Goal: Task Accomplishment & Management: Complete application form

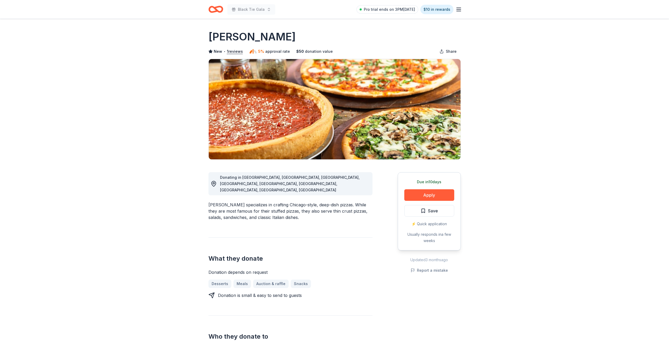
scroll to position [5, 0]
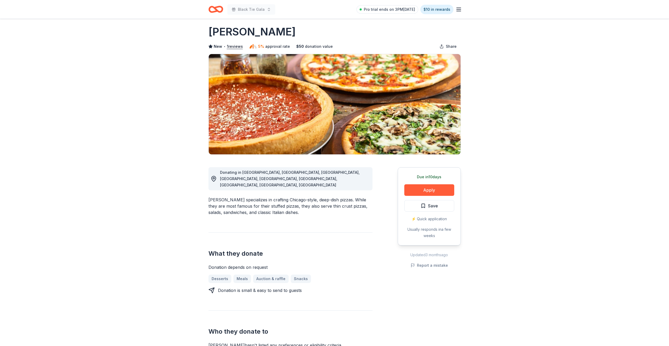
click at [457, 10] on icon "button" at bounding box center [458, 9] width 6 height 6
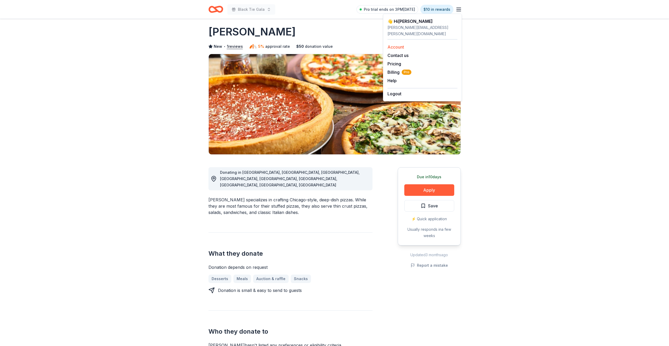
click at [406, 44] on div "Account" at bounding box center [422, 47] width 70 height 6
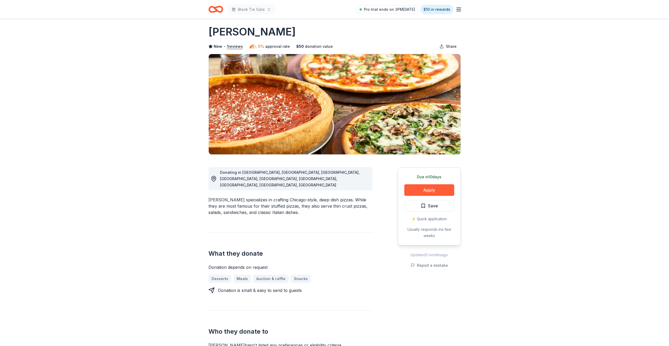
scroll to position [0, 0]
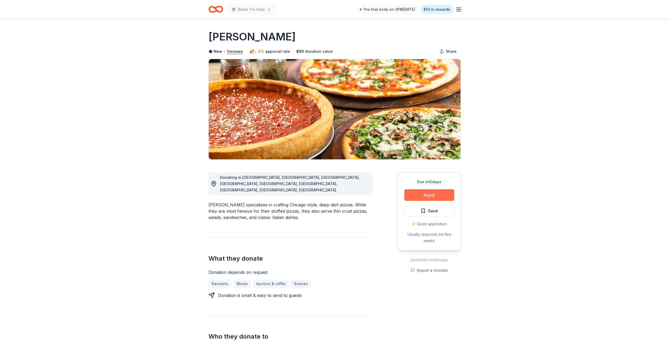
click at [422, 196] on button "Apply" at bounding box center [429, 195] width 50 height 12
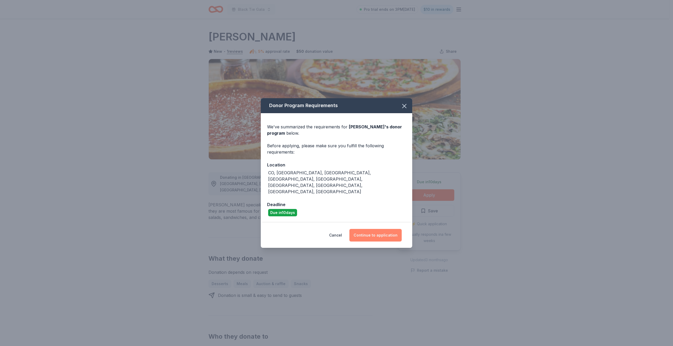
click at [372, 229] on button "Continue to application" at bounding box center [375, 235] width 52 height 13
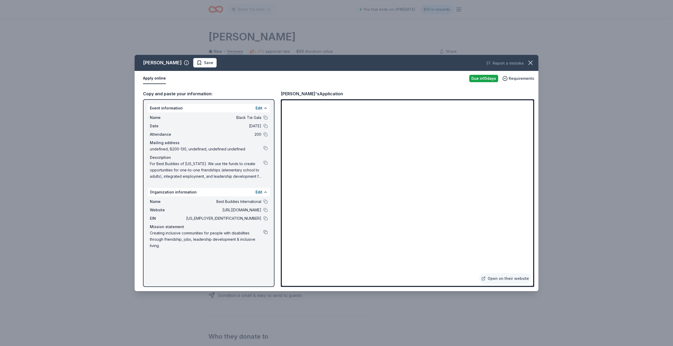
click at [265, 233] on button at bounding box center [265, 232] width 4 height 4
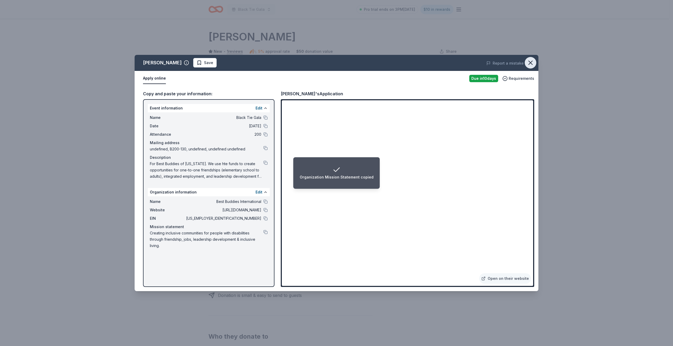
click at [530, 60] on icon "button" at bounding box center [530, 62] width 7 height 7
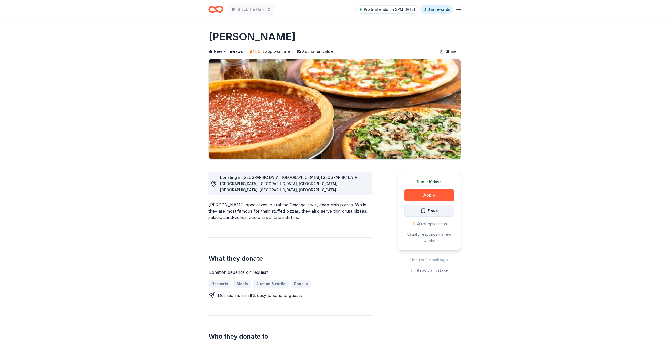
click at [434, 209] on span "Save" at bounding box center [433, 211] width 10 height 7
click at [436, 212] on html "Black Tie Gala Pro trial ends on 3PM, 8/31 $10 in rewards Due in 10 days Share …" at bounding box center [334, 173] width 669 height 346
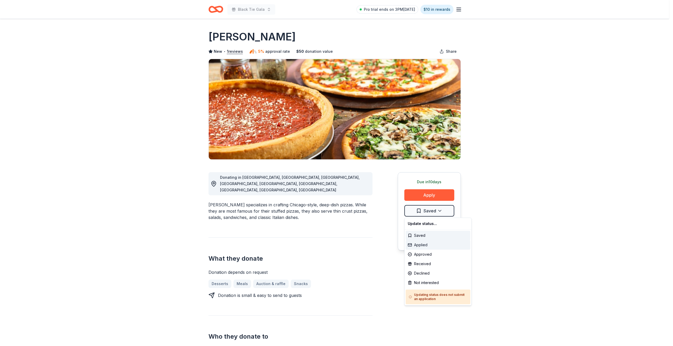
click at [422, 247] on div "Applied" at bounding box center [437, 244] width 65 height 9
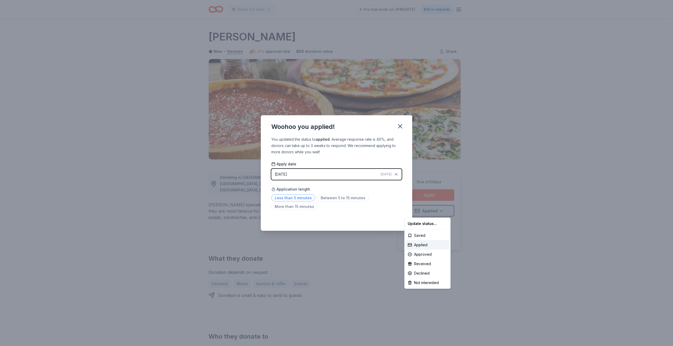
click at [304, 199] on html "Black Tie Gala Pro trial ends on 3PM, 8/31 $10 in rewards Due in 10 days Share …" at bounding box center [336, 173] width 673 height 346
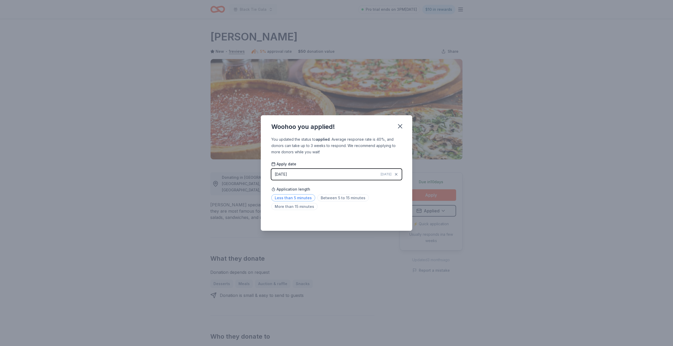
click at [300, 199] on span "Less than 5 minutes" at bounding box center [293, 197] width 44 height 7
click at [400, 128] on icon "button" at bounding box center [399, 126] width 7 height 7
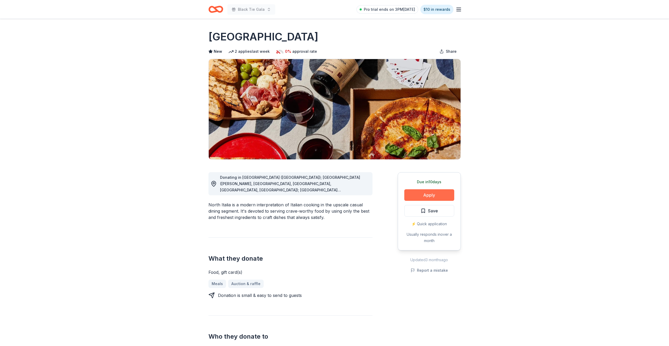
click at [426, 194] on button "Apply" at bounding box center [429, 195] width 50 height 12
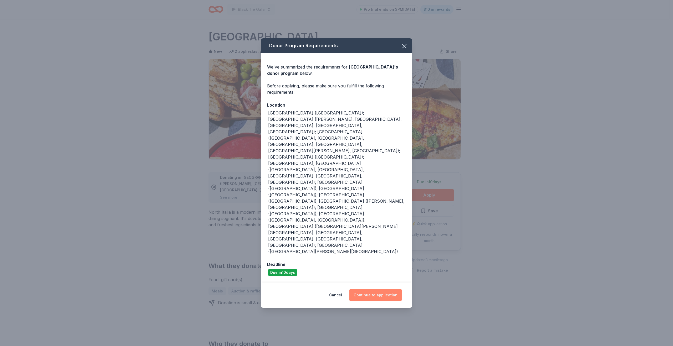
click at [368, 289] on button "Continue to application" at bounding box center [375, 295] width 52 height 13
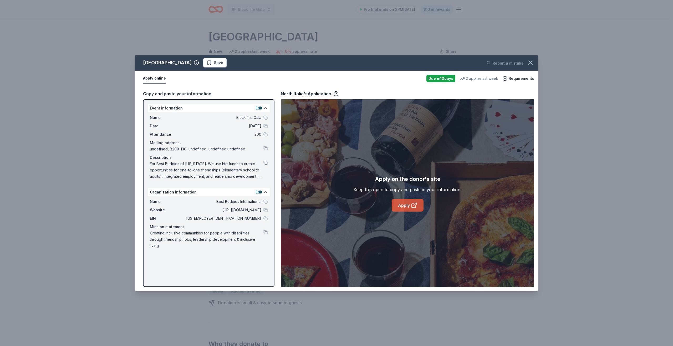
click at [403, 206] on link "Apply" at bounding box center [408, 205] width 32 height 13
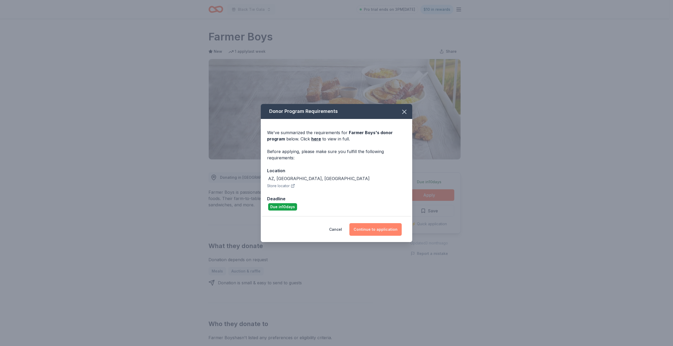
click at [380, 229] on button "Continue to application" at bounding box center [375, 229] width 52 height 13
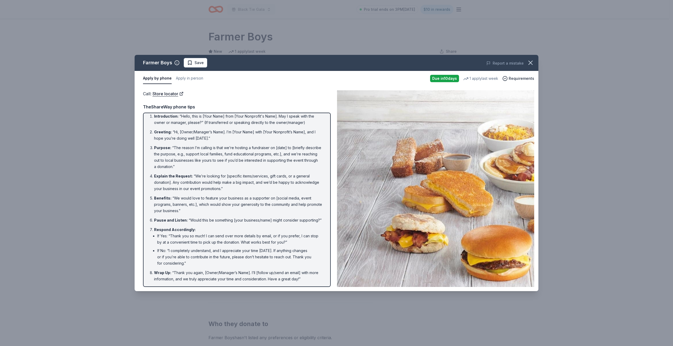
scroll to position [10, 0]
